Goal: Task Accomplishment & Management: Manage account settings

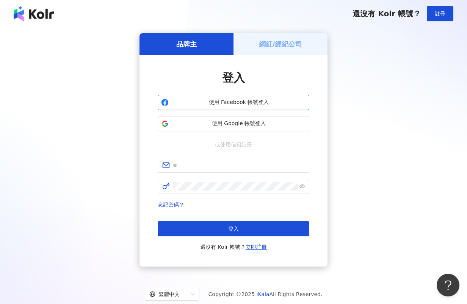
click at [282, 105] on span "使用 Facebook 帳號登入" at bounding box center [239, 103] width 134 height 8
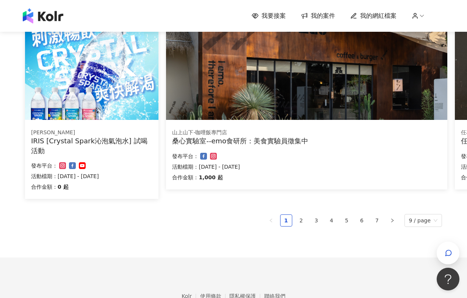
scroll to position [463, 0]
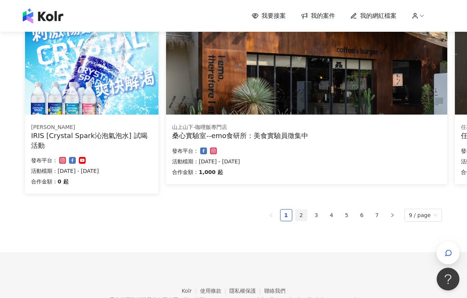
click at [306, 217] on link "2" at bounding box center [300, 215] width 11 height 11
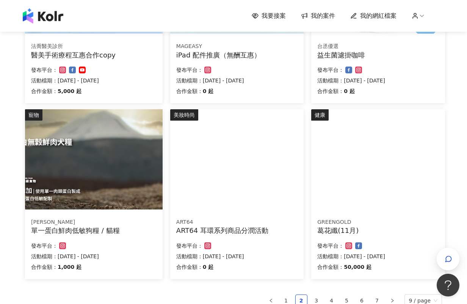
scroll to position [421, 0]
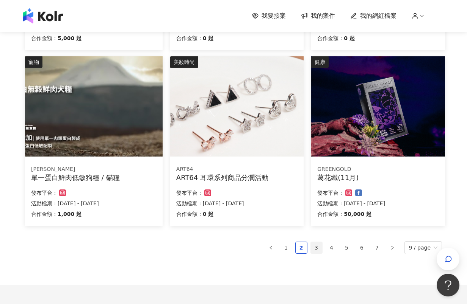
click at [315, 247] on link "3" at bounding box center [316, 247] width 11 height 11
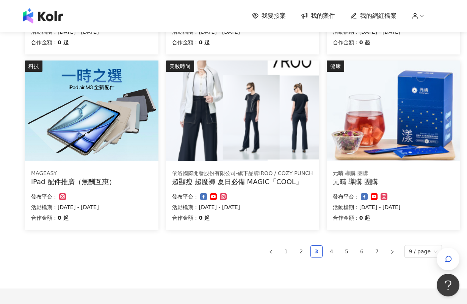
scroll to position [463, 0]
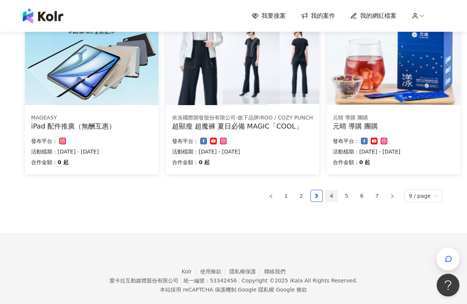
click at [331, 194] on link "4" at bounding box center [331, 195] width 11 height 11
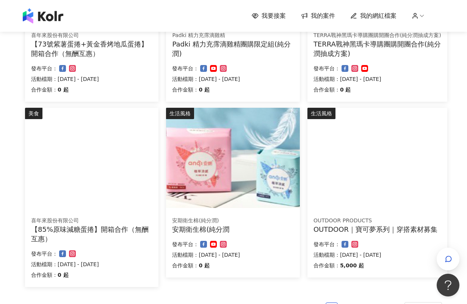
scroll to position [421, 0]
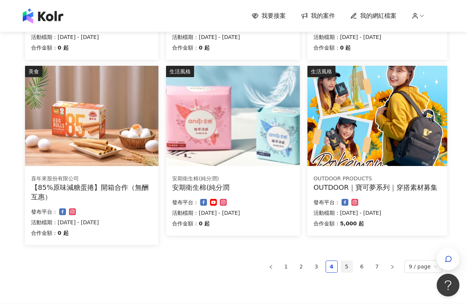
click at [349, 268] on link "5" at bounding box center [346, 266] width 11 height 11
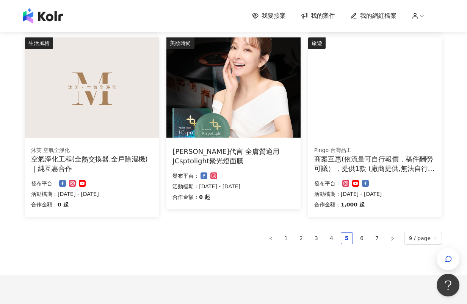
scroll to position [463, 0]
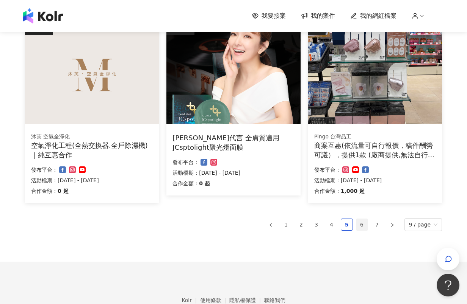
click at [365, 227] on link "6" at bounding box center [361, 224] width 11 height 11
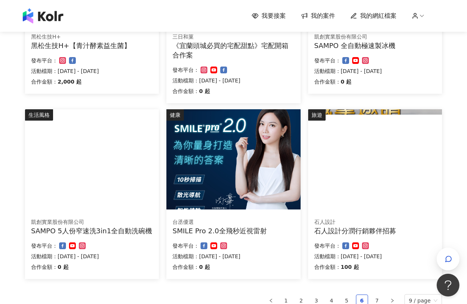
scroll to position [379, 0]
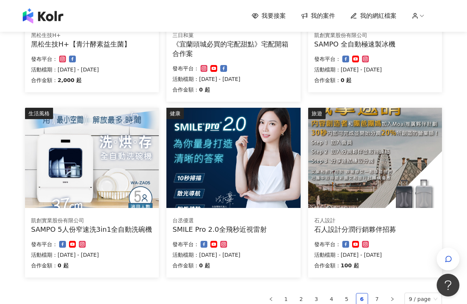
click at [271, 220] on div "台丞優選" at bounding box center [233, 221] width 122 height 8
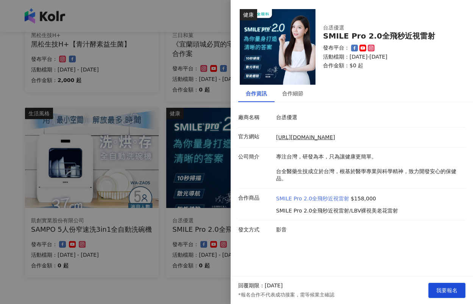
click at [292, 199] on link "SMILE Pro 2.0全飛秒近視雷射" at bounding box center [312, 199] width 73 height 8
click at [179, 279] on div at bounding box center [236, 152] width 473 height 304
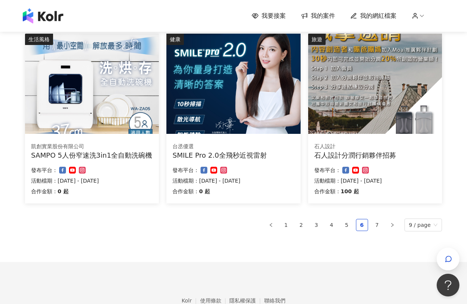
scroll to position [463, 0]
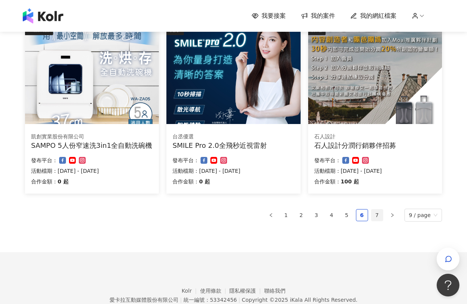
click at [379, 210] on link "7" at bounding box center [376, 215] width 11 height 11
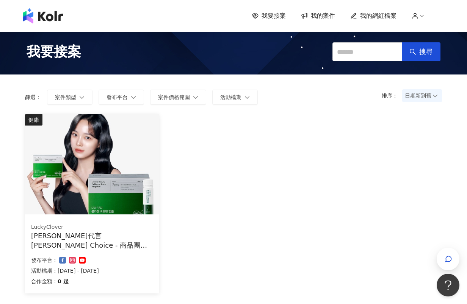
scroll to position [0, 0]
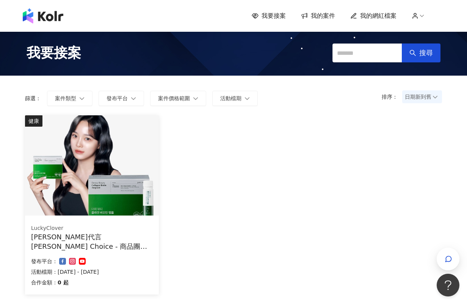
click at [306, 8] on div "我要接案 我的案件 我的網紅檔案" at bounding box center [233, 16] width 467 height 32
click at [315, 12] on span "我的案件" at bounding box center [323, 16] width 24 height 8
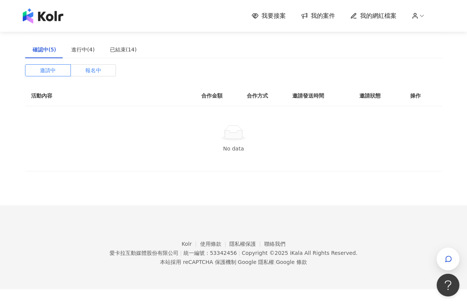
click at [91, 69] on span "報名中" at bounding box center [93, 70] width 16 height 11
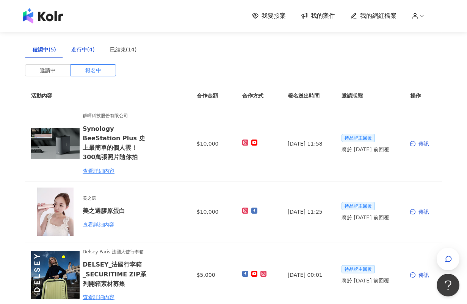
click at [82, 48] on div "進行中(4)" at bounding box center [82, 49] width 23 height 8
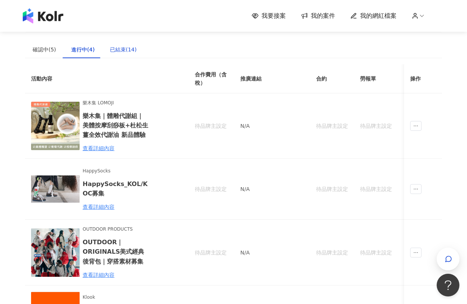
click at [110, 45] on div "已結束(14)" at bounding box center [123, 49] width 27 height 8
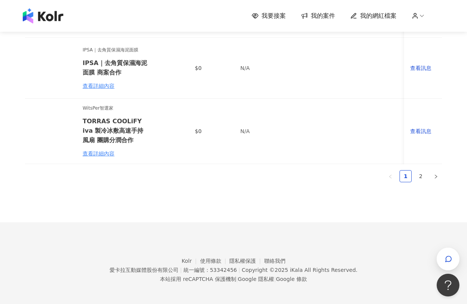
scroll to position [589, 0]
